Goal: Task Accomplishment & Management: Complete application form

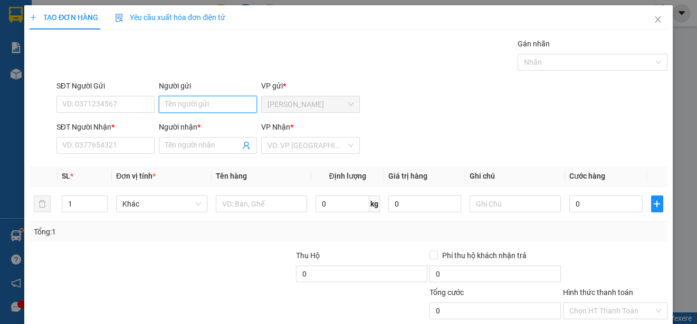
click at [219, 103] on input "Người gửi" at bounding box center [208, 104] width 98 height 17
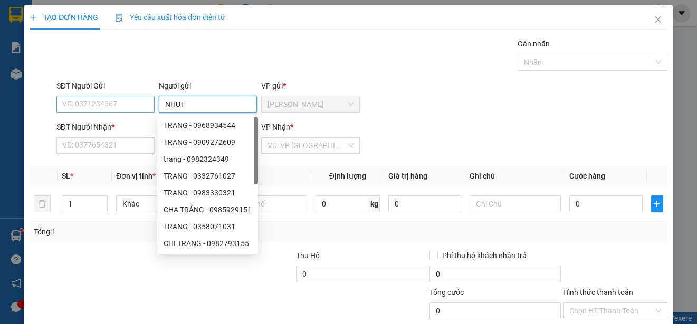
type input "NHUT"
click at [150, 103] on input "SĐT Người Gửi" at bounding box center [105, 104] width 98 height 17
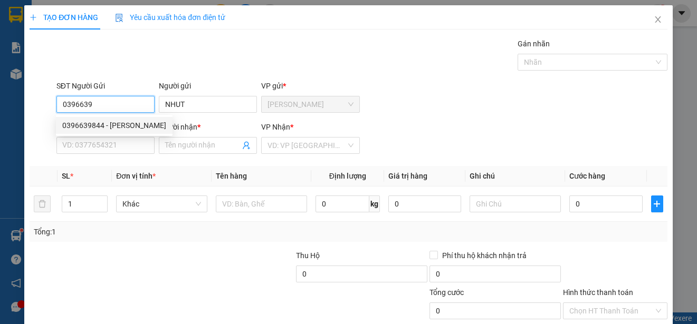
click at [130, 121] on div "0396639844 - [PERSON_NAME]" at bounding box center [114, 126] width 104 height 12
type input "0396639844"
type input "[PERSON_NAME]"
type input "0963737327"
type input "TRƯỜNG KHA"
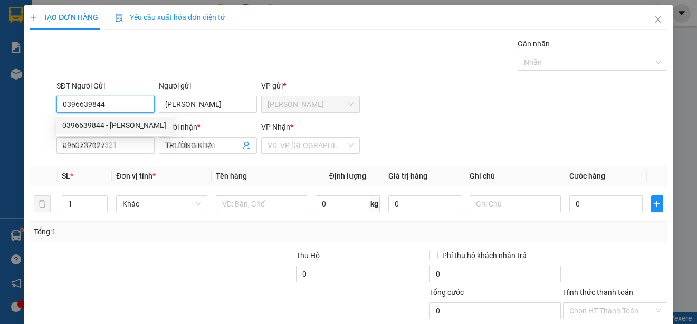
type input "20.000"
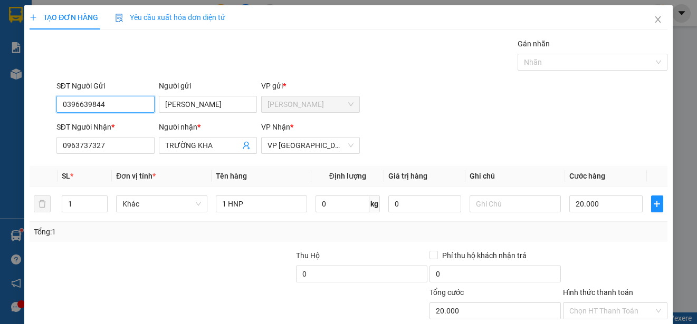
scroll to position [66, 0]
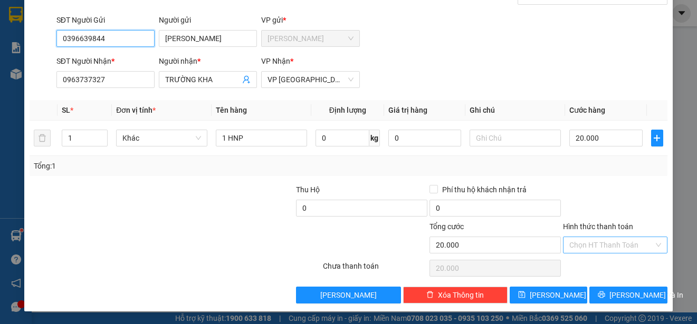
type input "0396639844"
click at [618, 246] on input "Hình thức thanh toán" at bounding box center [611, 245] width 84 height 16
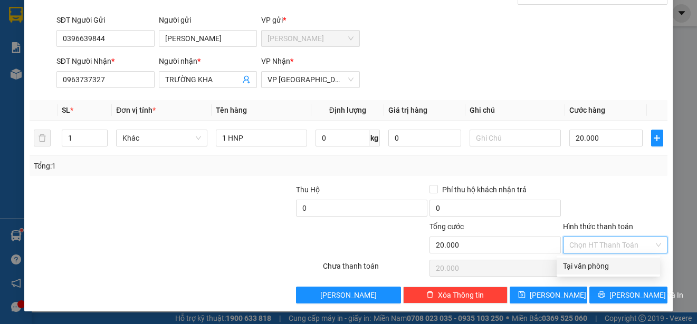
click at [611, 266] on div "Tại văn phòng" at bounding box center [608, 267] width 91 height 12
type input "0"
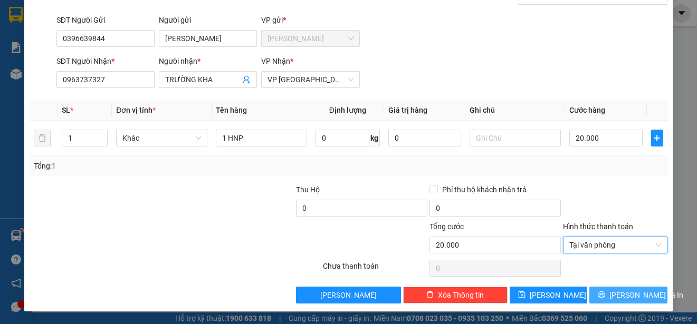
click at [611, 292] on button "[PERSON_NAME] và In" at bounding box center [628, 295] width 78 height 17
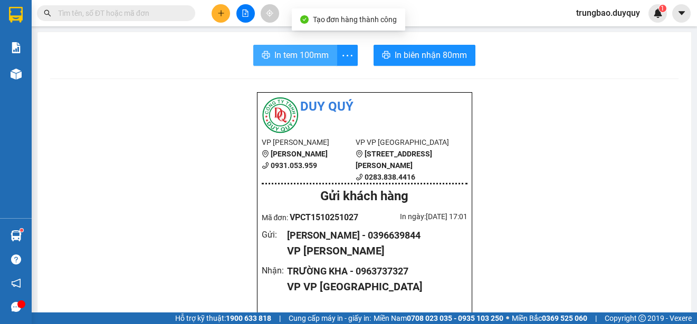
click at [293, 56] on span "In tem 100mm" at bounding box center [301, 55] width 54 height 13
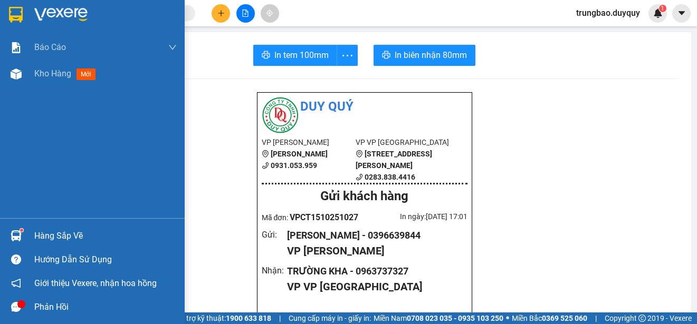
click at [17, 11] on img at bounding box center [16, 15] width 14 height 16
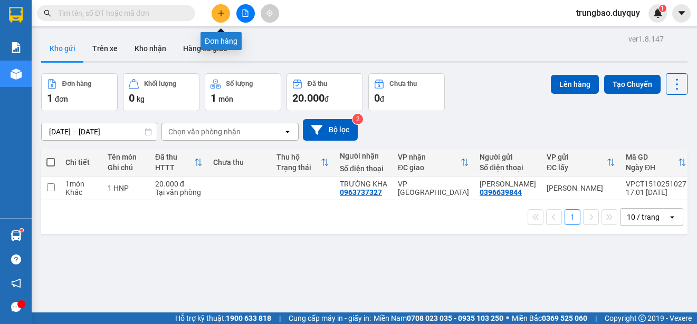
click at [219, 16] on icon "plus" at bounding box center [220, 12] width 7 height 7
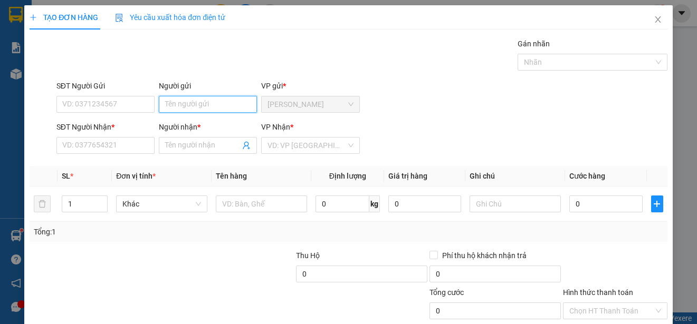
click at [224, 103] on input "Người gửi" at bounding box center [208, 104] width 98 height 17
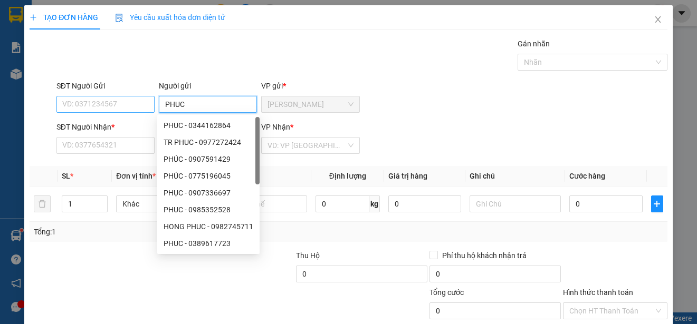
type input "PHUC"
click at [142, 104] on input "SĐT Người Gửi" at bounding box center [105, 104] width 98 height 17
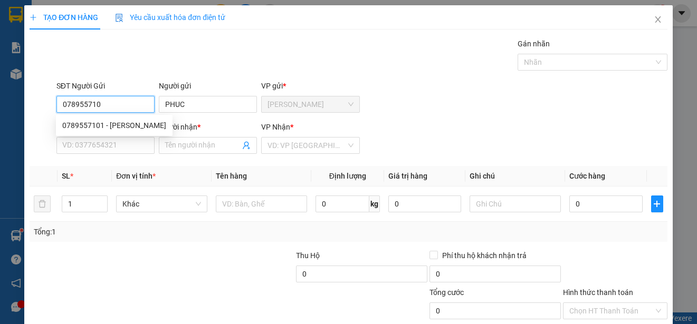
type input "0789557101"
click at [123, 123] on div "0789557101 - [PERSON_NAME]" at bounding box center [114, 126] width 104 height 12
type input "PHÚC"
type input "0789137766"
type input "KIET"
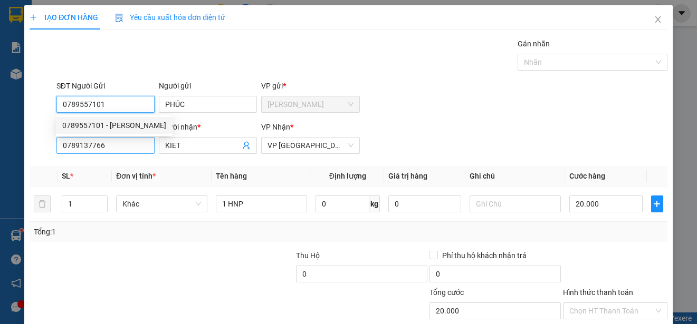
type input "20.000"
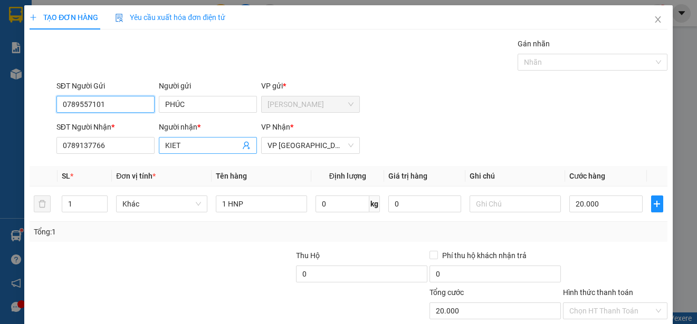
type input "0789557101"
click at [187, 146] on input "KIET" at bounding box center [202, 146] width 75 height 12
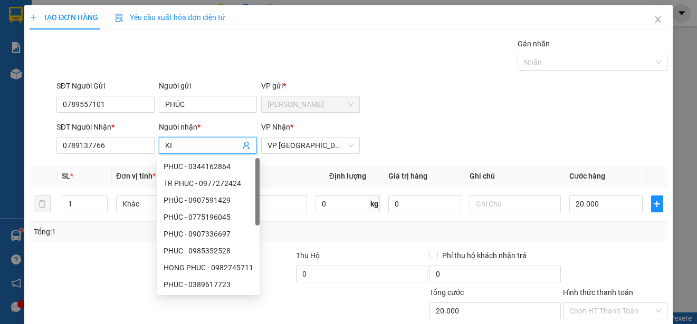
type input "K"
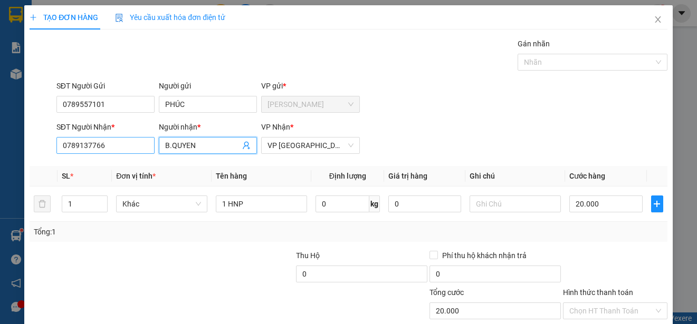
type input "B.QUYEN"
click at [133, 144] on input "0789137766" at bounding box center [105, 145] width 98 height 17
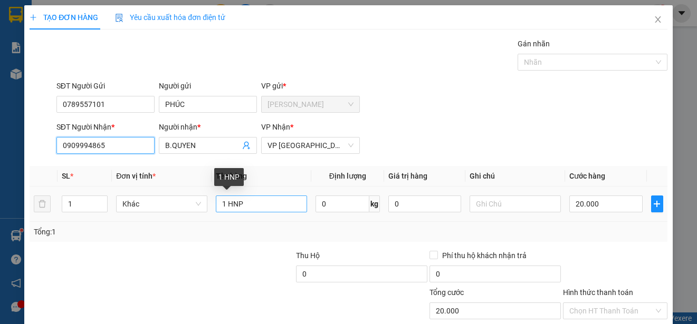
type input "0909994865"
click at [254, 207] on input "1 HNP" at bounding box center [261, 204] width 91 height 17
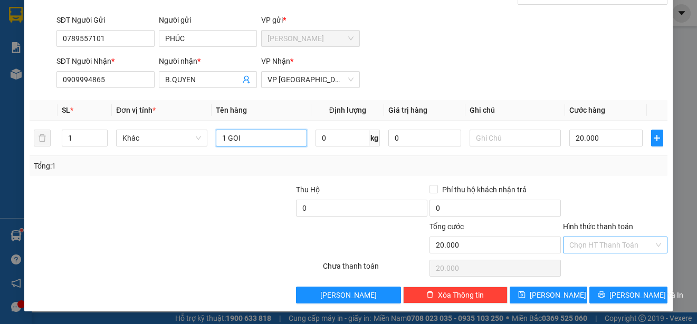
type input "1 GOI"
click at [637, 244] on input "Hình thức thanh toán" at bounding box center [611, 245] width 84 height 16
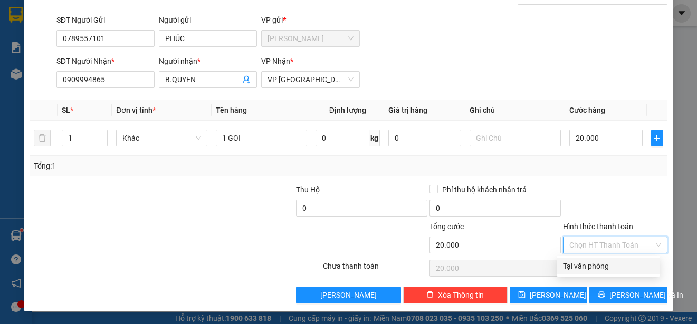
click at [630, 271] on div "Tại văn phòng" at bounding box center [608, 267] width 91 height 12
type input "0"
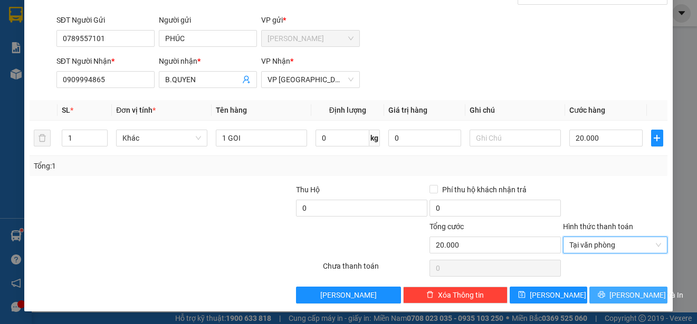
click at [634, 294] on span "[PERSON_NAME] và In" at bounding box center [646, 296] width 74 height 12
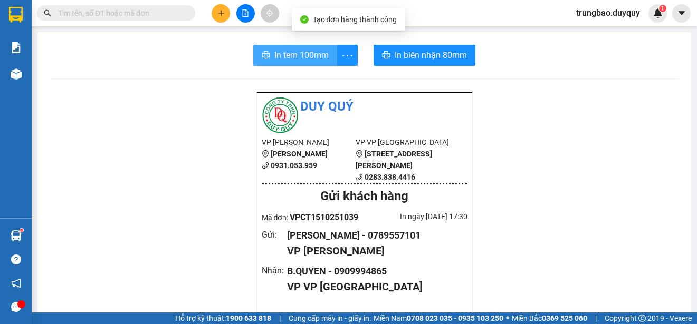
click at [305, 59] on span "In tem 100mm" at bounding box center [301, 55] width 54 height 13
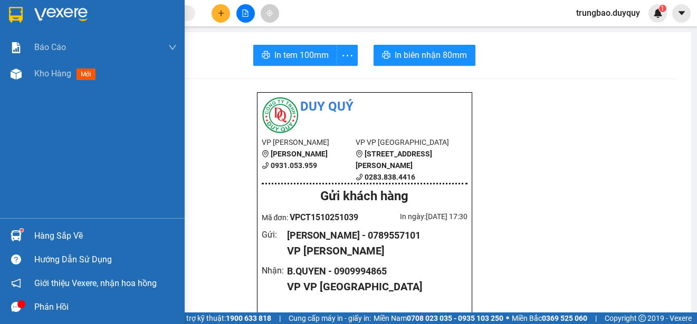
click at [14, 10] on img at bounding box center [16, 15] width 14 height 16
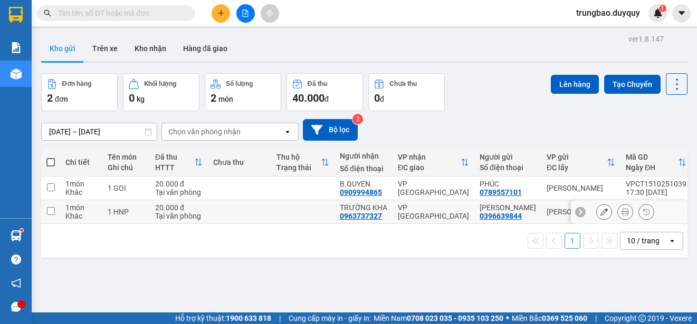
click at [49, 210] on input "checkbox" at bounding box center [51, 211] width 8 height 8
checkbox input "true"
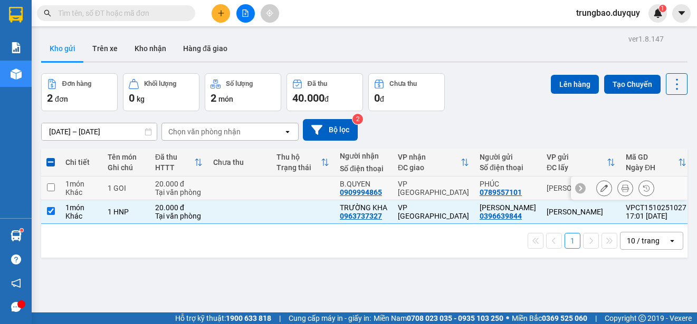
click at [52, 186] on input "checkbox" at bounding box center [51, 188] width 8 height 8
checkbox input "true"
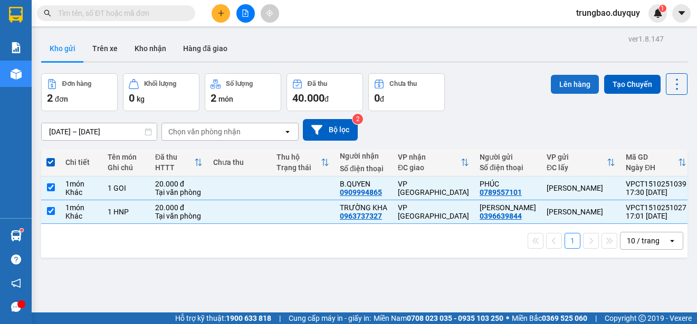
click at [566, 80] on button "Lên hàng" at bounding box center [575, 84] width 48 height 19
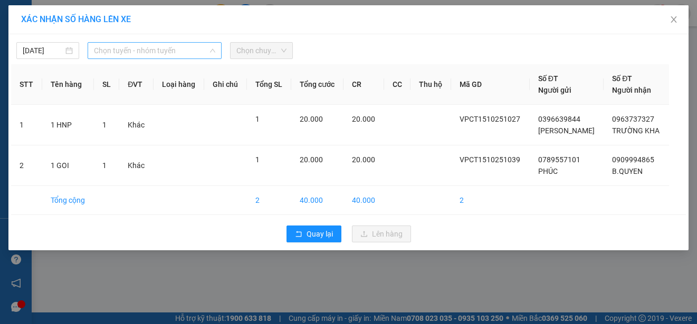
click at [188, 49] on span "Chọn tuyến - nhóm tuyến" at bounding box center [154, 51] width 121 height 16
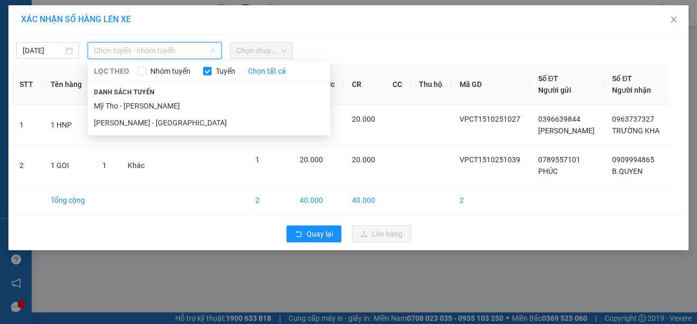
click at [220, 102] on li "Mỹ Tho - [PERSON_NAME]" at bounding box center [209, 106] width 243 height 17
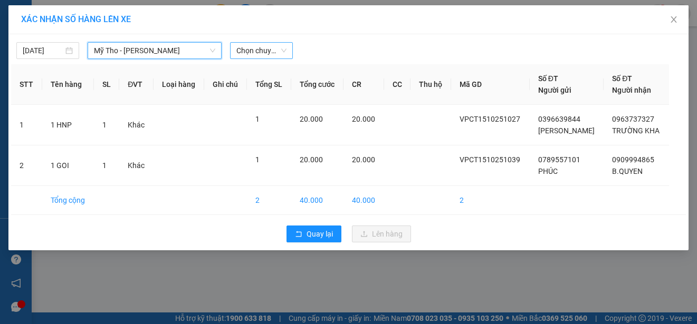
click at [284, 51] on span "Chọn chuyến" at bounding box center [261, 51] width 50 height 16
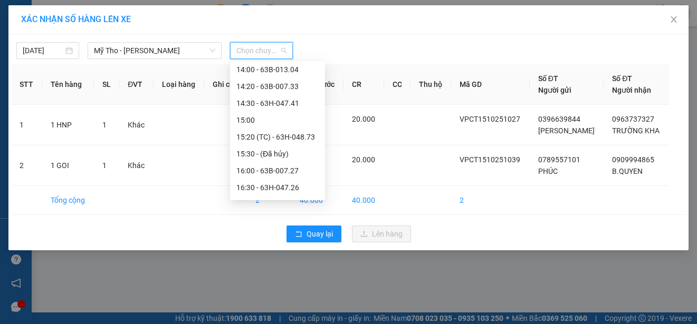
scroll to position [580, 0]
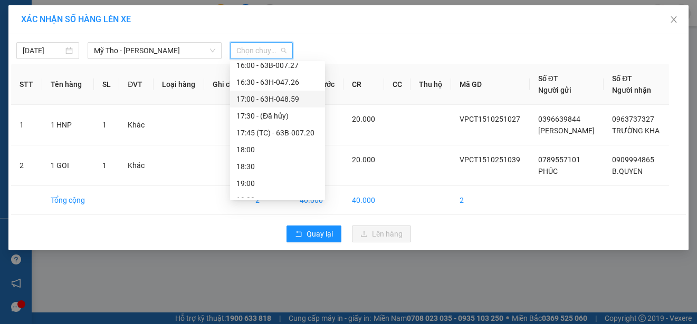
click at [298, 94] on div "17:00 - 63H-048.59" at bounding box center [277, 99] width 82 height 12
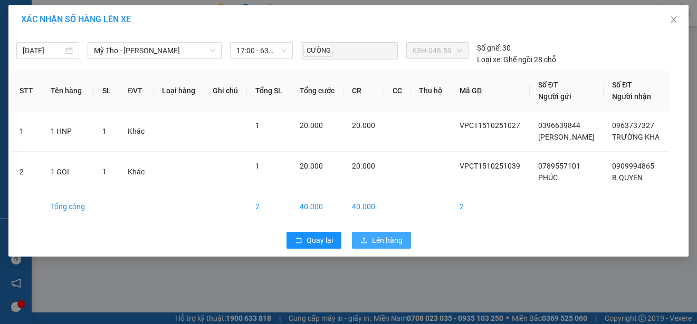
click at [396, 235] on span "Lên hàng" at bounding box center [387, 241] width 31 height 12
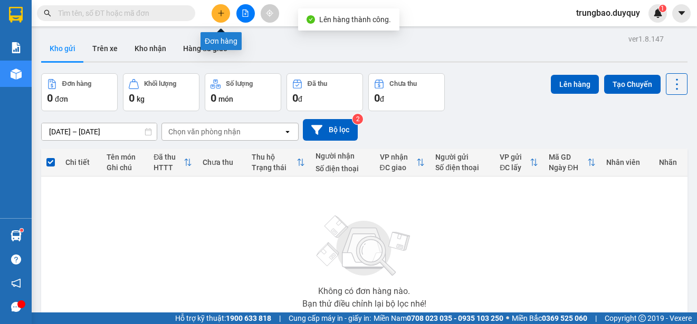
click at [219, 16] on icon "plus" at bounding box center [220, 12] width 7 height 7
